Goal: Navigation & Orientation: Find specific page/section

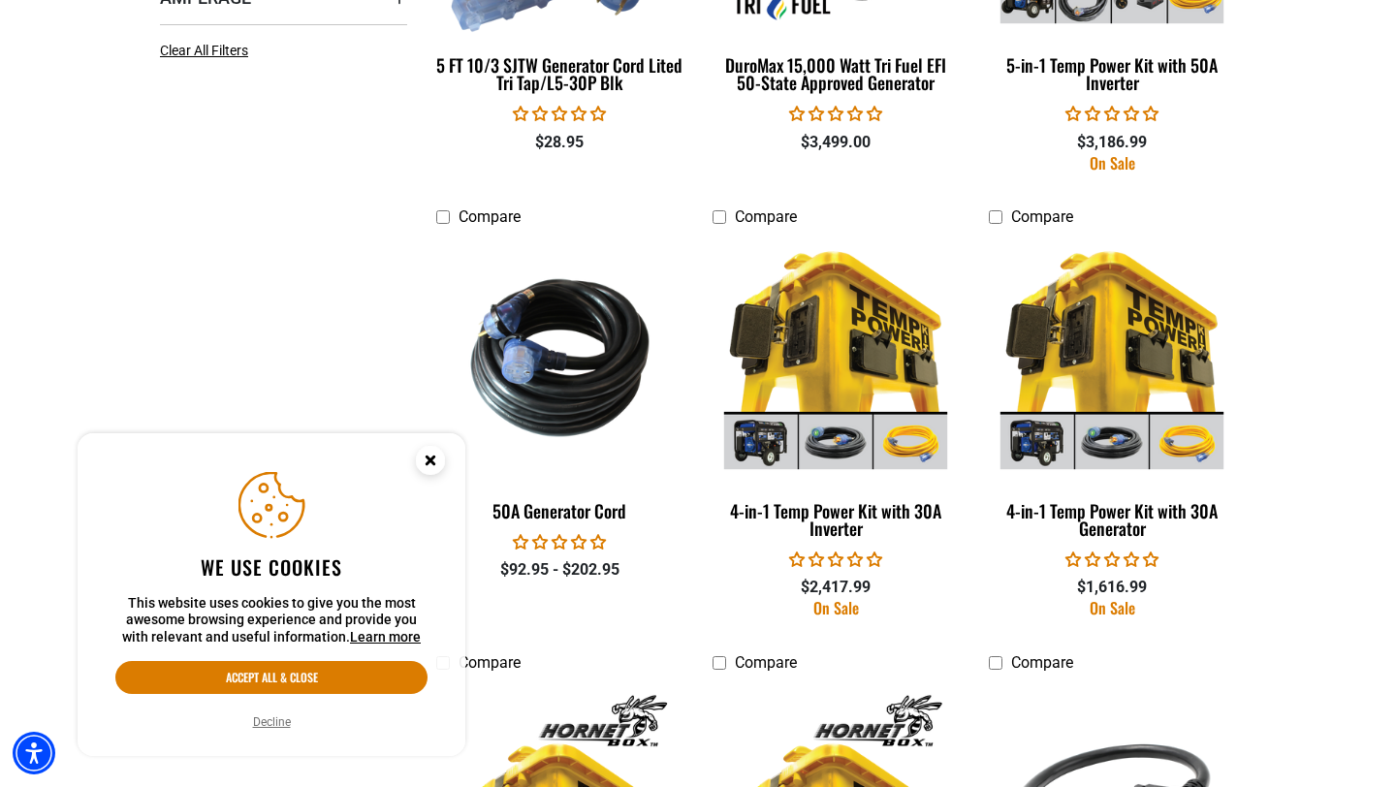
click at [428, 466] on circle "Close this option" at bounding box center [430, 460] width 29 height 29
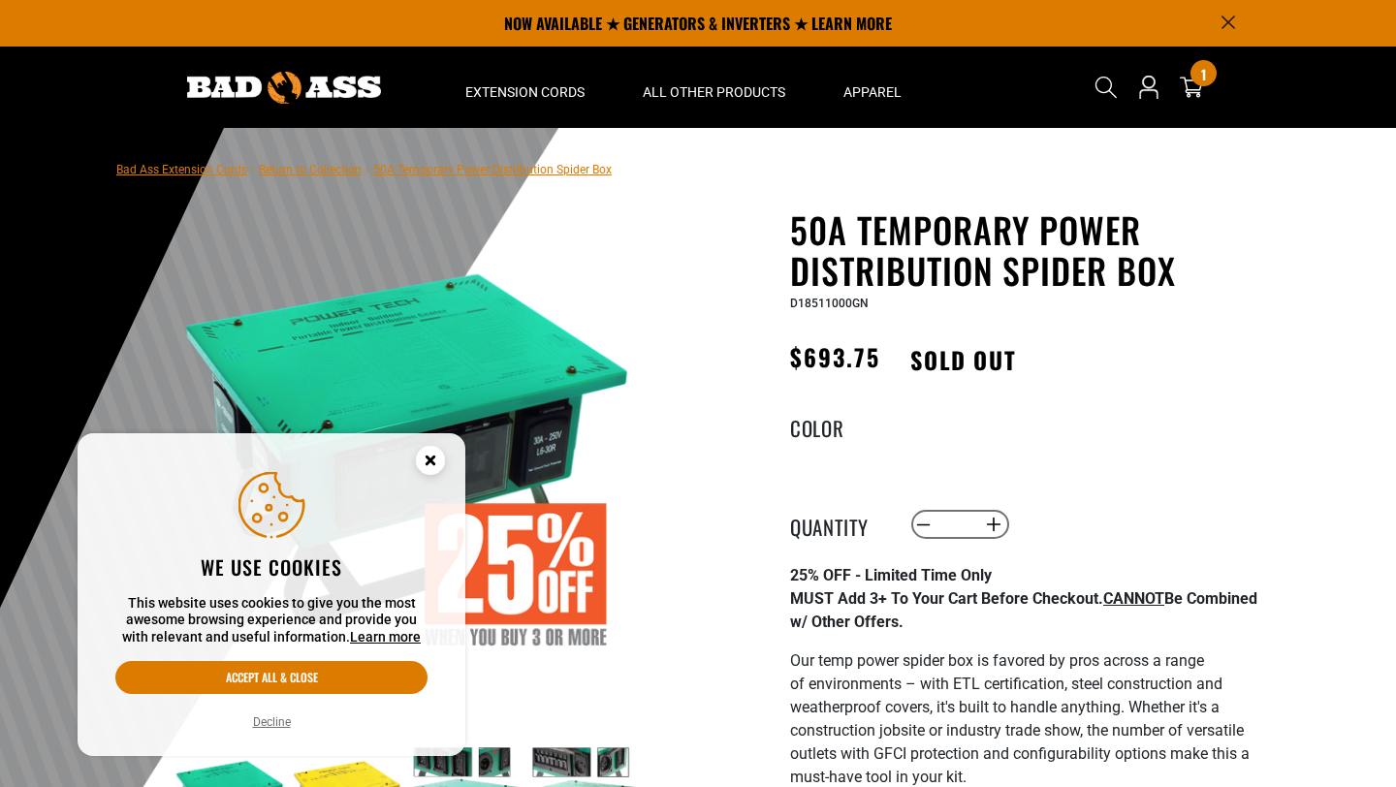
click at [431, 458] on icon "Cookie Consent" at bounding box center [430, 460] width 7 height 7
